Goal: Navigation & Orientation: Find specific page/section

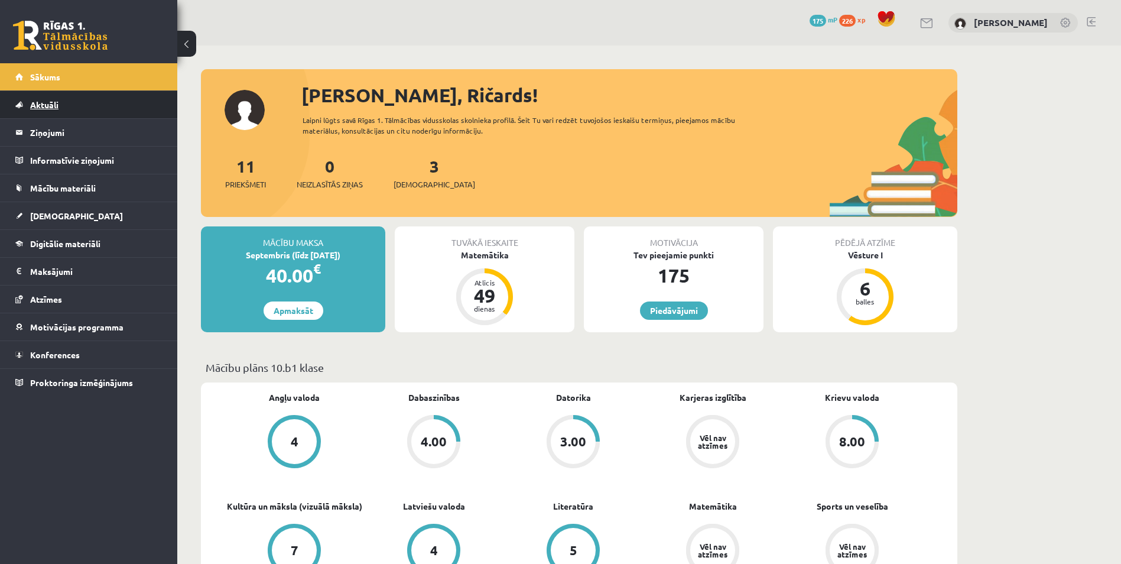
click at [57, 111] on link "Aktuāli" at bounding box center [88, 104] width 147 height 27
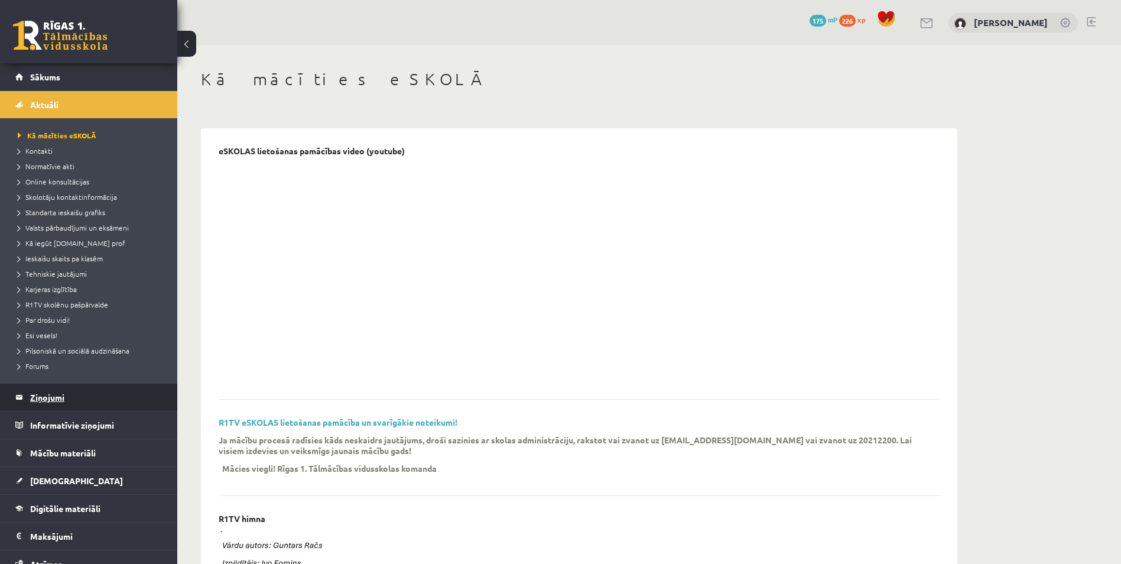
click at [37, 398] on legend "Ziņojumi 0" at bounding box center [96, 397] width 132 height 27
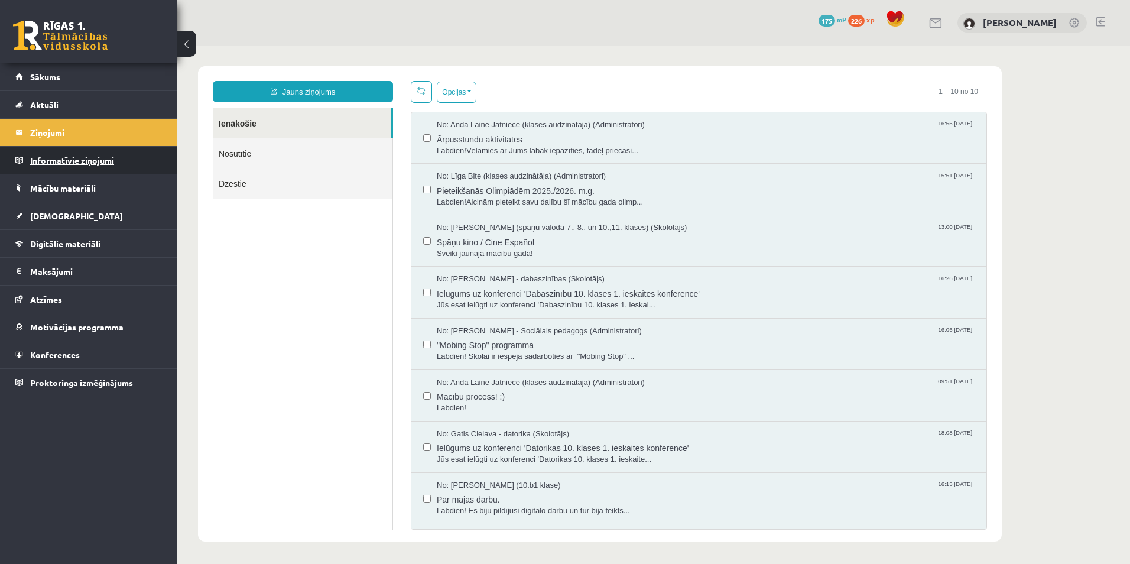
click at [47, 163] on legend "Informatīvie ziņojumi 0" at bounding box center [96, 160] width 132 height 27
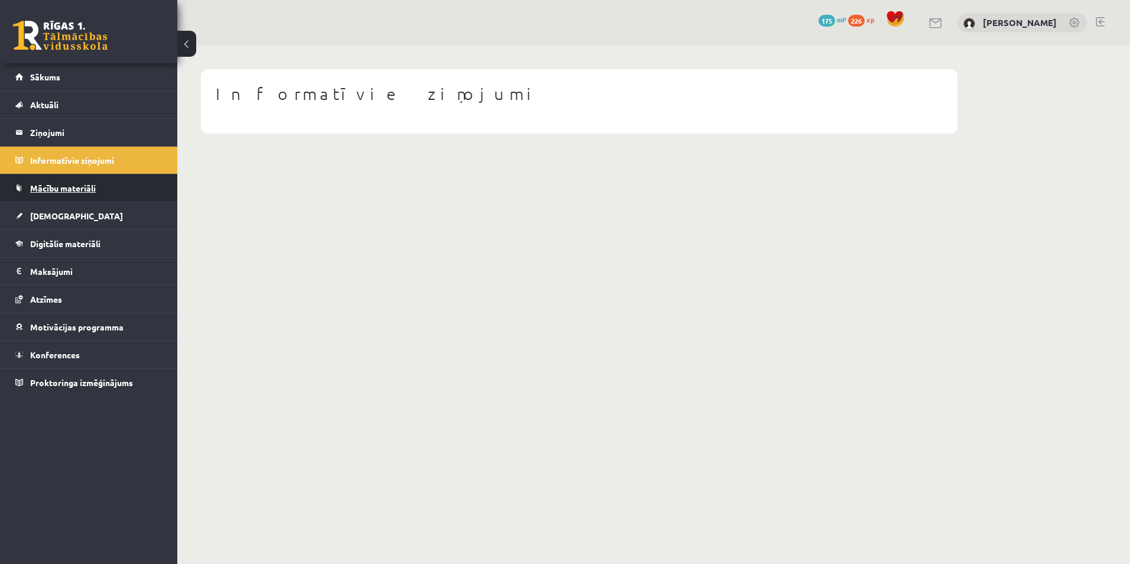
click at [40, 193] on link "Mācību materiāli" at bounding box center [88, 187] width 147 height 27
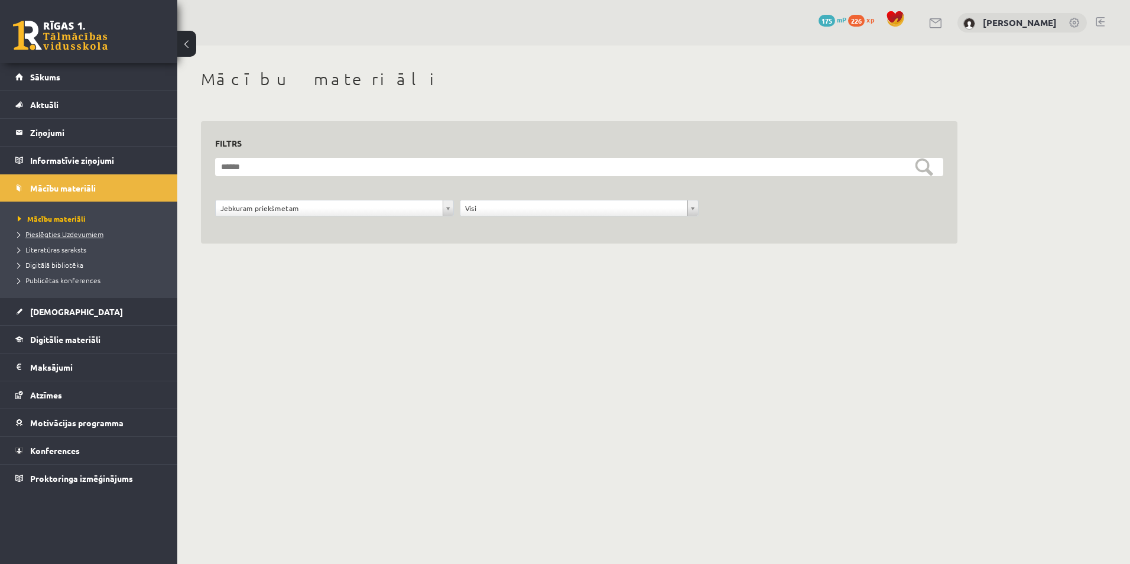
click at [41, 235] on span "Pieslēgties Uzdevumiem" at bounding box center [61, 233] width 86 height 9
click at [64, 309] on span "[DEMOGRAPHIC_DATA]" at bounding box center [76, 311] width 93 height 11
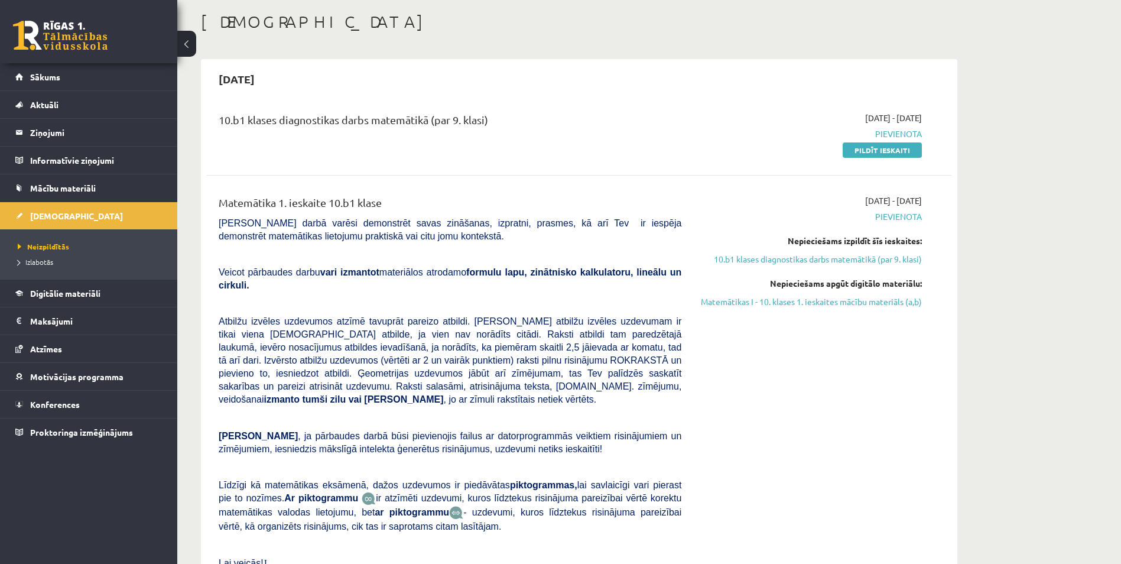
scroll to position [59, 0]
click at [50, 267] on link "Izlabotās" at bounding box center [92, 262] width 148 height 11
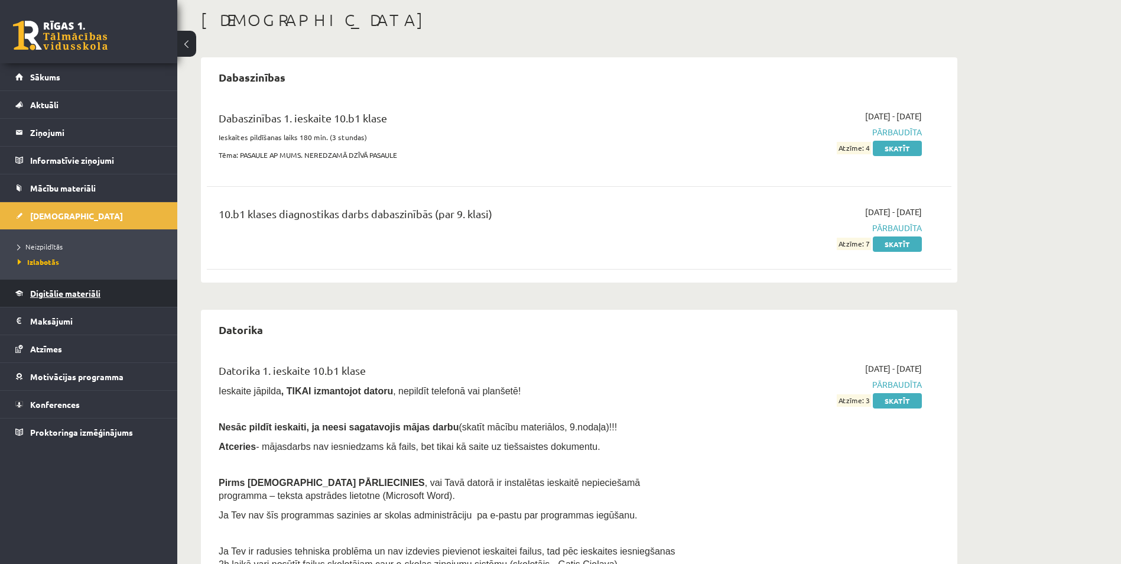
click at [61, 290] on span "Digitālie materiāli" at bounding box center [65, 293] width 70 height 11
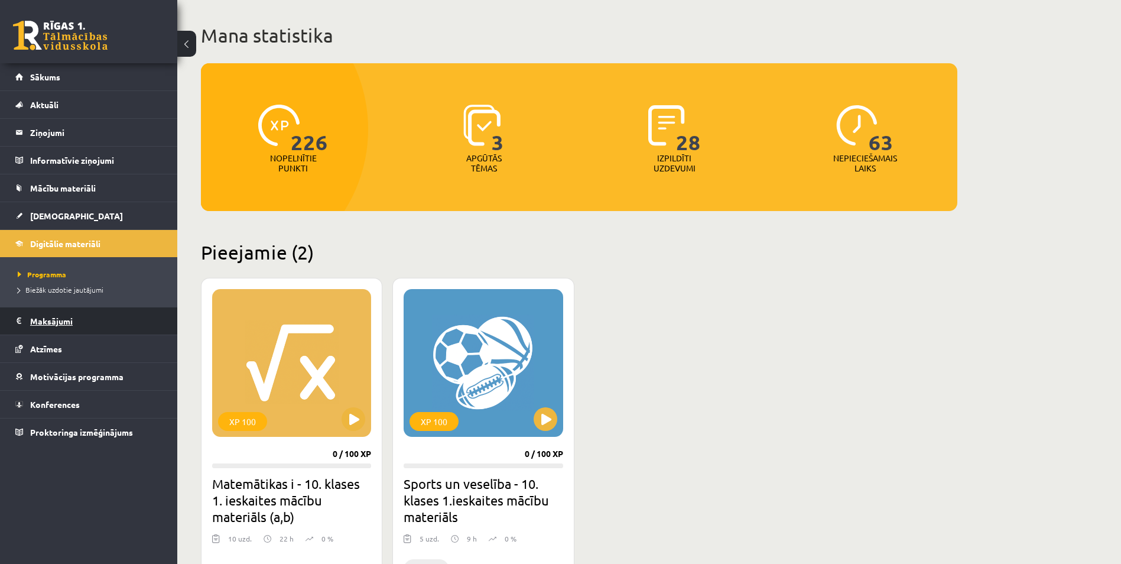
click at [58, 313] on legend "Maksājumi 0" at bounding box center [96, 320] width 132 height 27
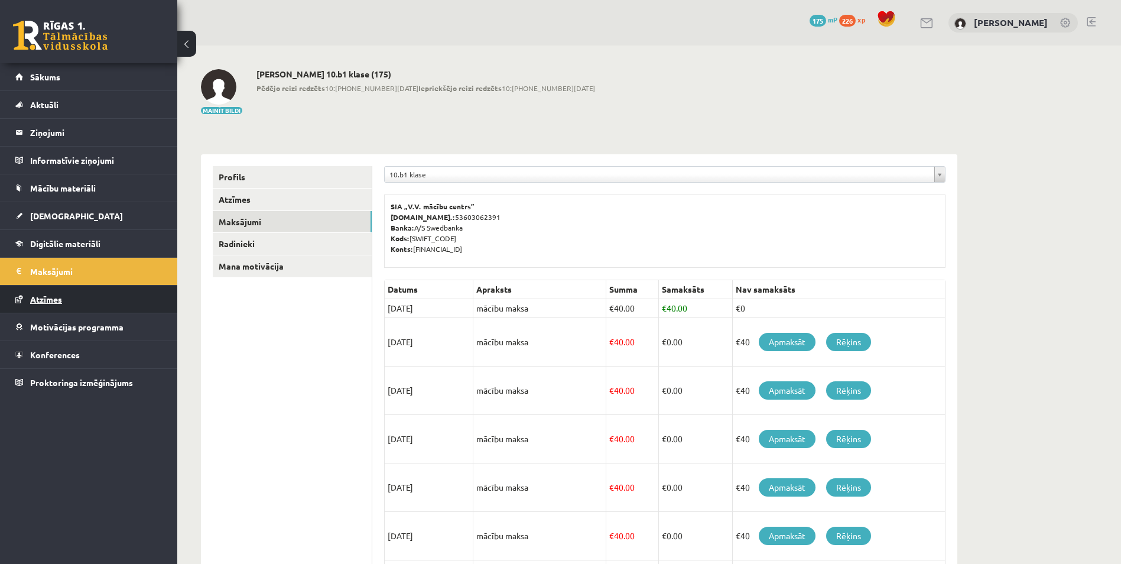
click at [58, 305] on link "Atzīmes" at bounding box center [88, 299] width 147 height 27
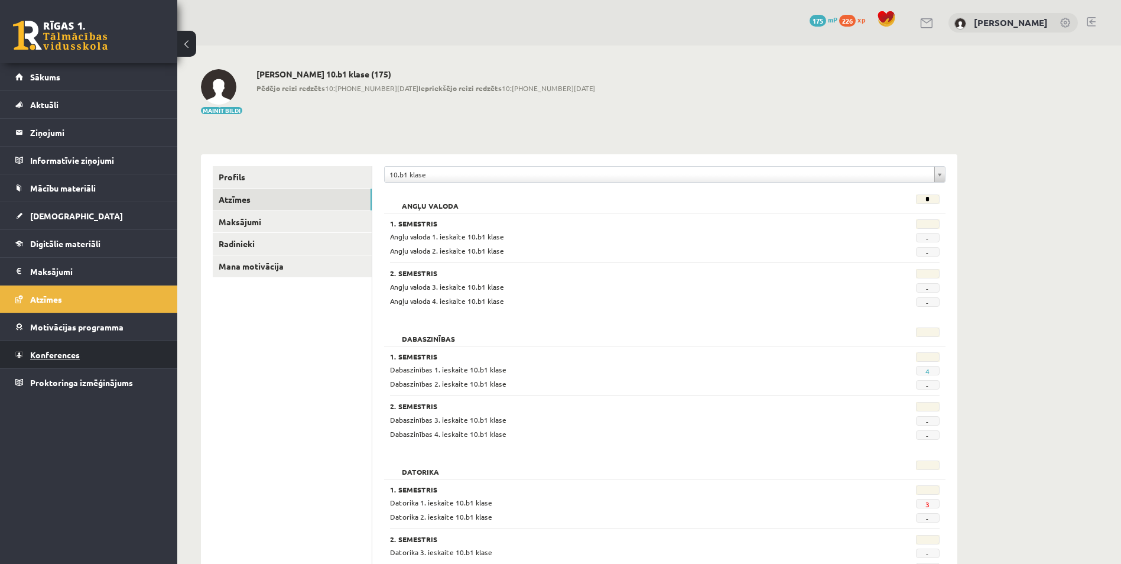
click at [61, 350] on span "Konferences" at bounding box center [55, 354] width 50 height 11
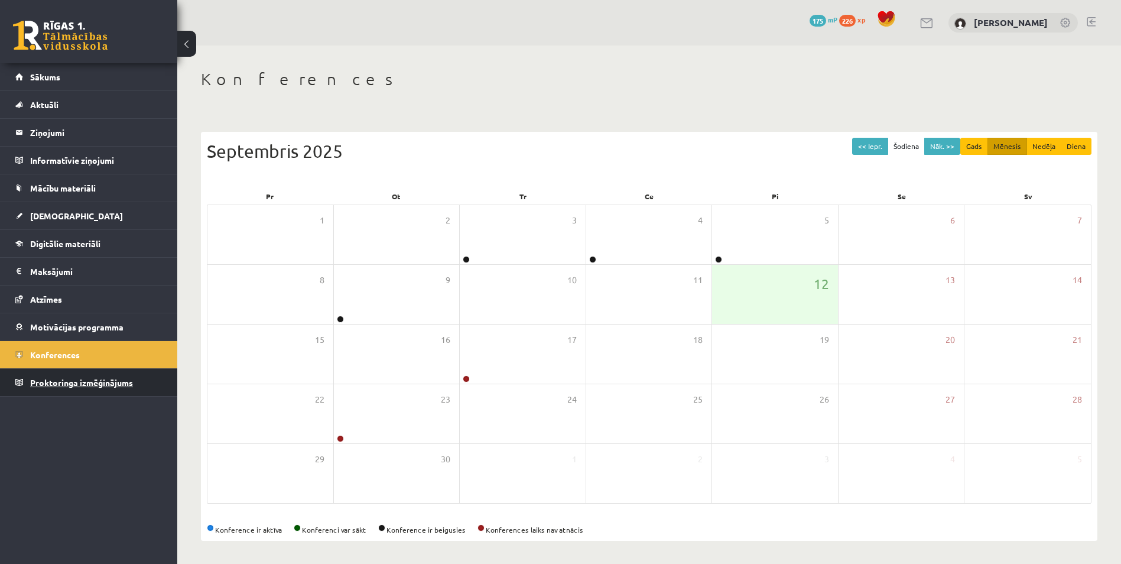
click at [105, 385] on span "Proktoringa izmēģinājums" at bounding box center [81, 382] width 103 height 11
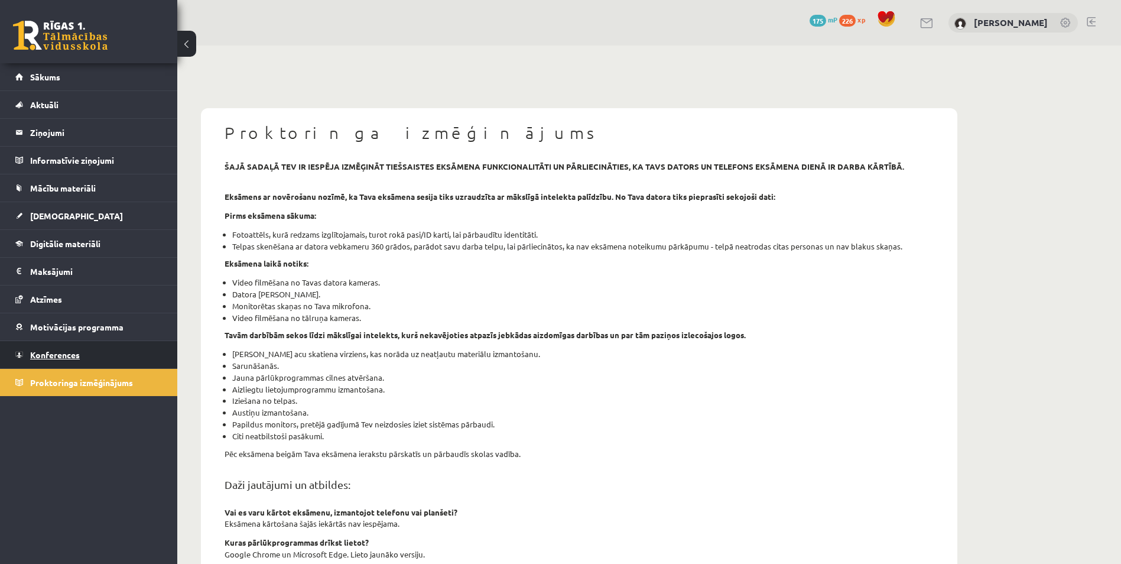
click at [50, 352] on span "Konferences" at bounding box center [55, 354] width 50 height 11
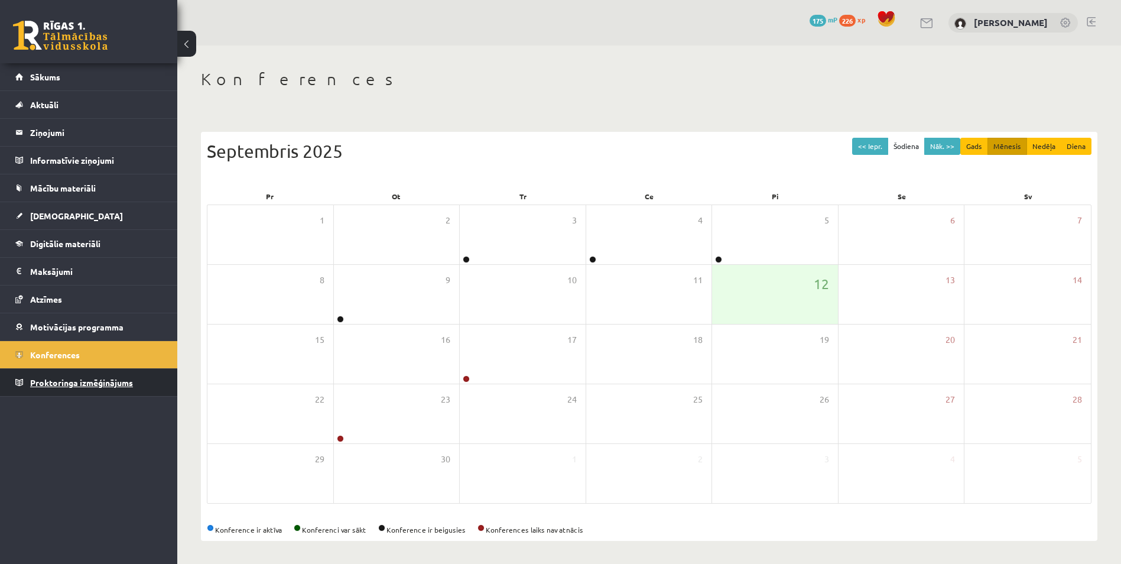
click at [57, 370] on link "Proktoringa izmēģinājums" at bounding box center [88, 382] width 147 height 27
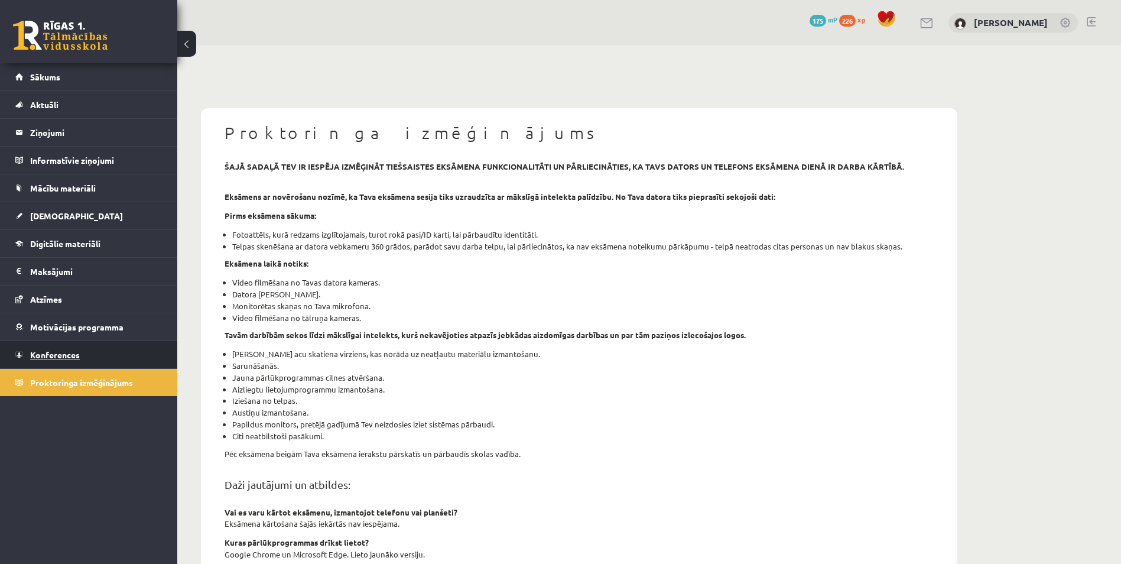
click at [55, 355] on span "Konferences" at bounding box center [55, 354] width 50 height 11
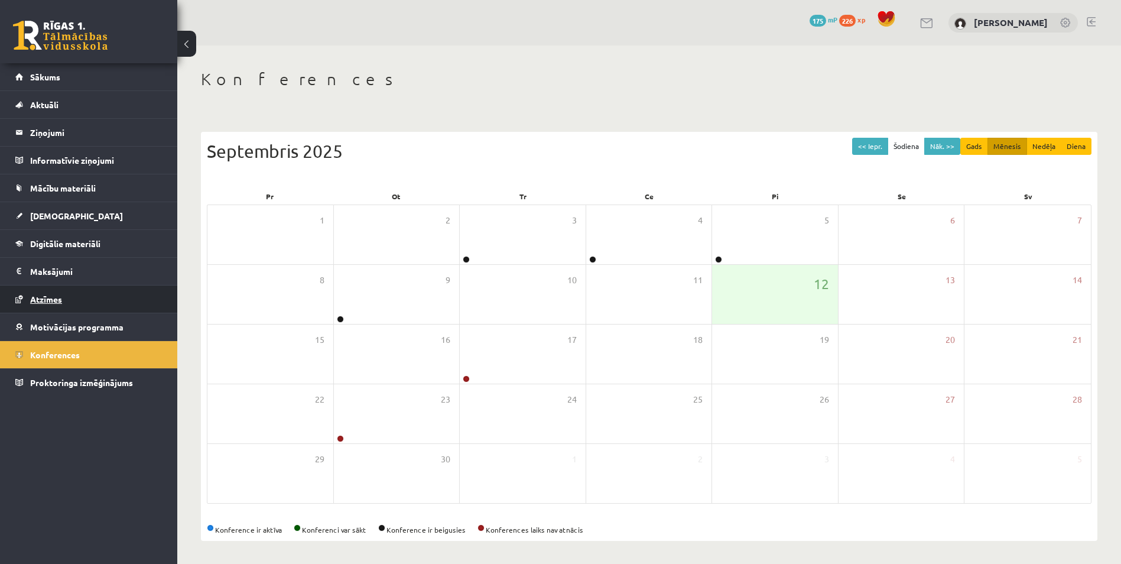
click at [57, 304] on link "Atzīmes" at bounding box center [88, 299] width 147 height 27
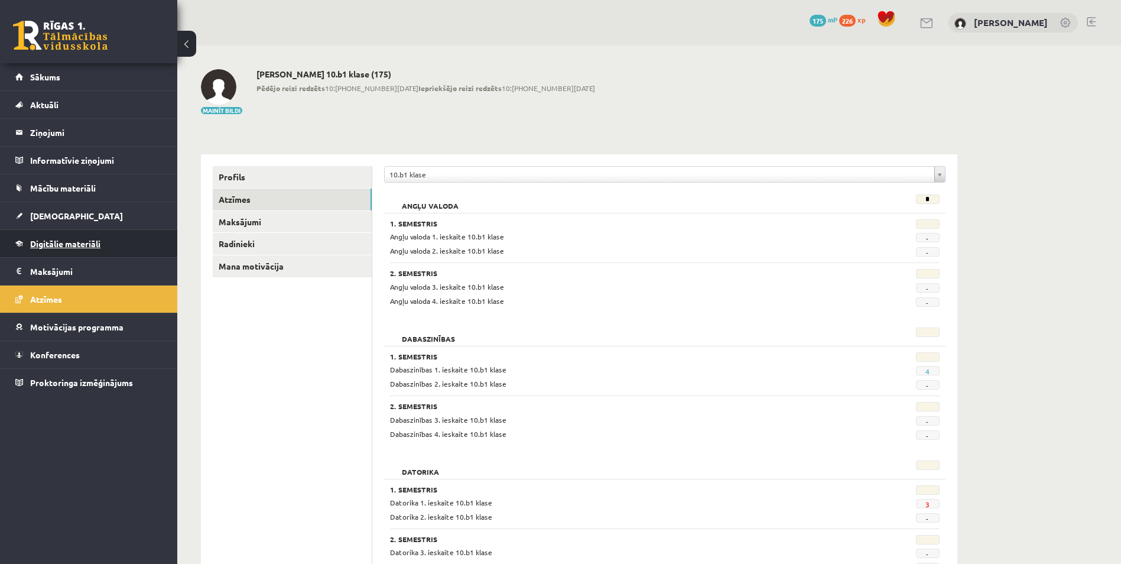
click at [57, 238] on link "Digitālie materiāli" at bounding box center [88, 243] width 147 height 27
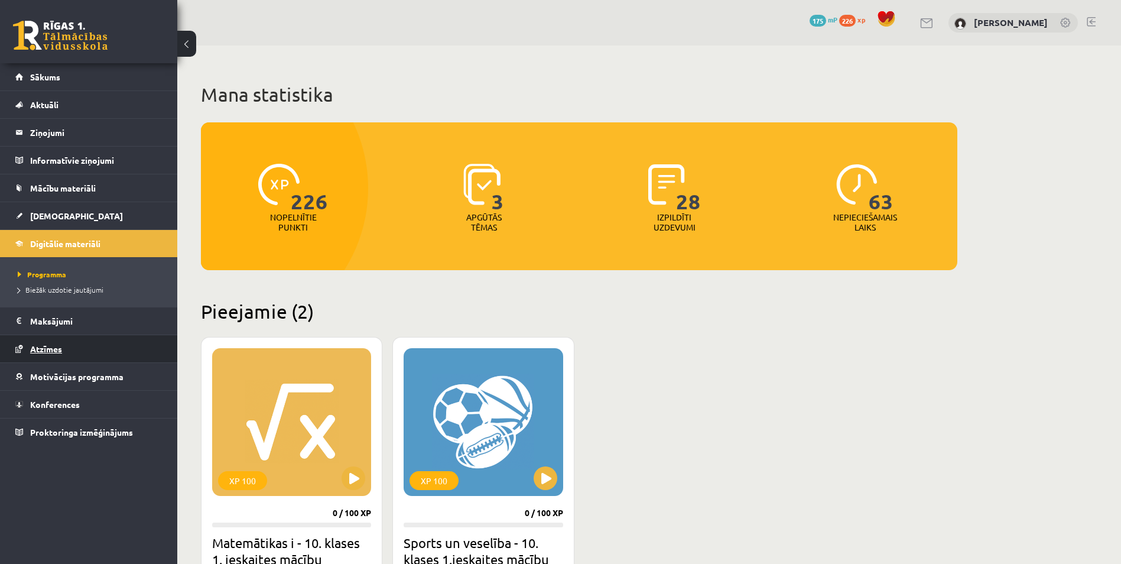
click at [57, 340] on link "Atzīmes" at bounding box center [88, 348] width 147 height 27
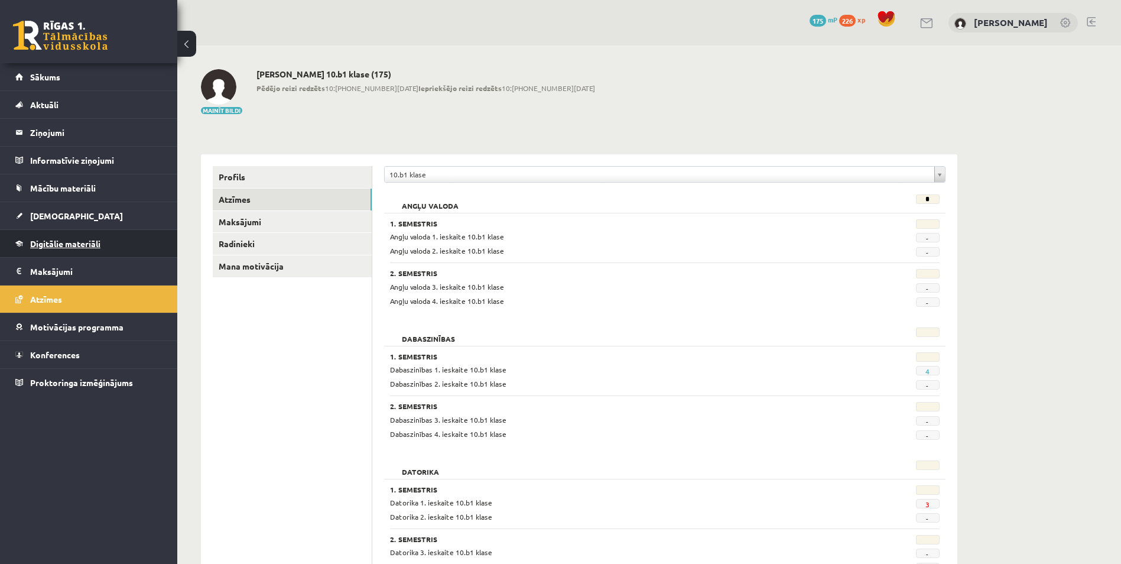
click at [65, 254] on link "Digitālie materiāli" at bounding box center [88, 243] width 147 height 27
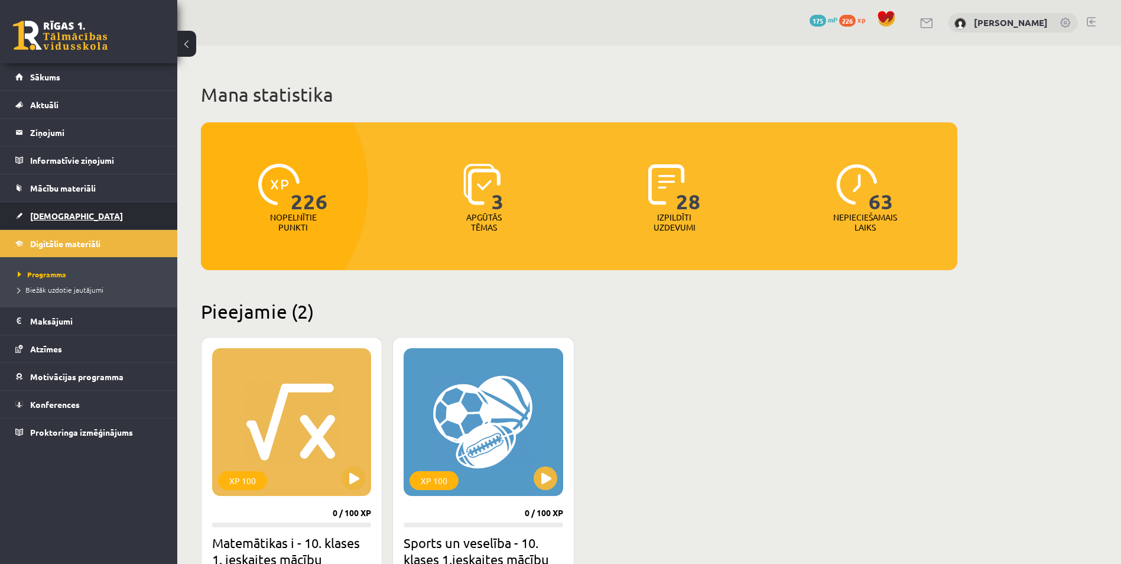
click at [63, 227] on link "[DEMOGRAPHIC_DATA]" at bounding box center [88, 215] width 147 height 27
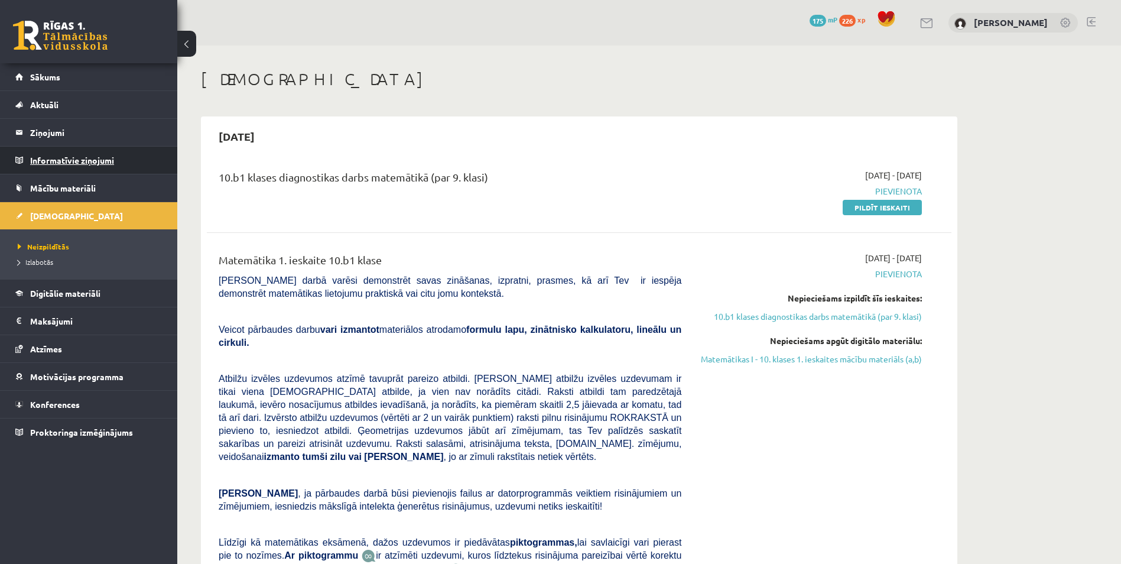
click at [74, 166] on legend "Informatīvie ziņojumi 0" at bounding box center [96, 160] width 132 height 27
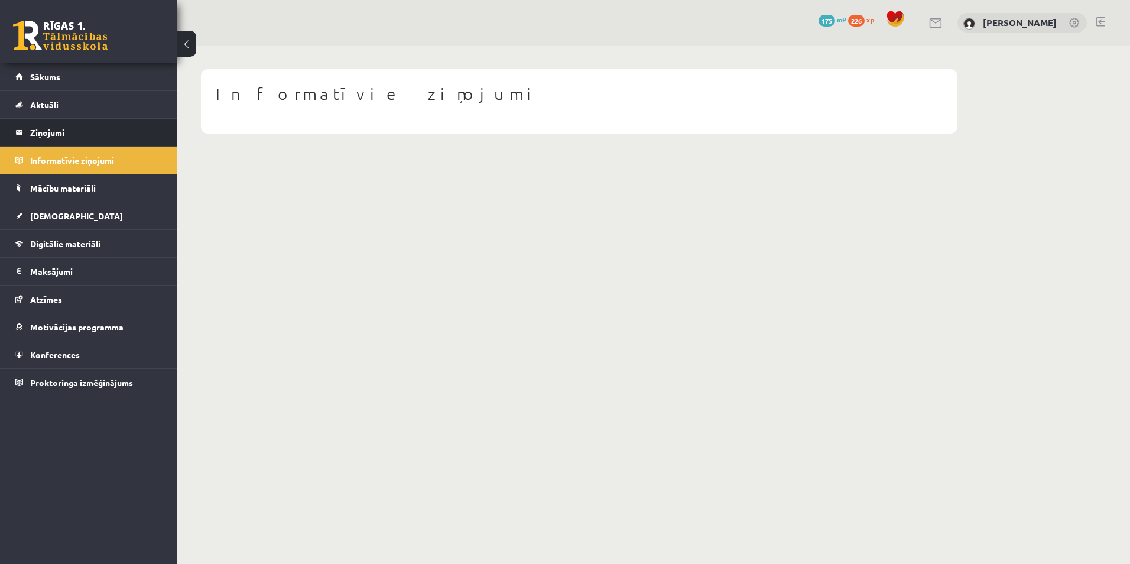
click at [77, 124] on legend "Ziņojumi 0" at bounding box center [96, 132] width 132 height 27
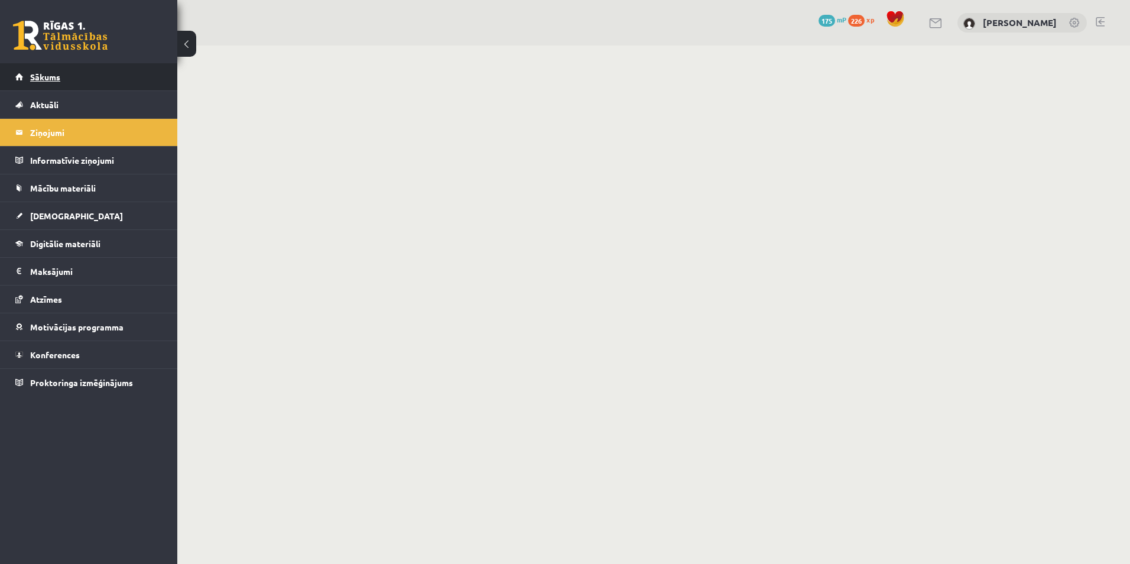
click at [88, 72] on link "Sākums" at bounding box center [88, 76] width 147 height 27
